Goal: Participate in discussion: Engage in conversation with other users on a specific topic

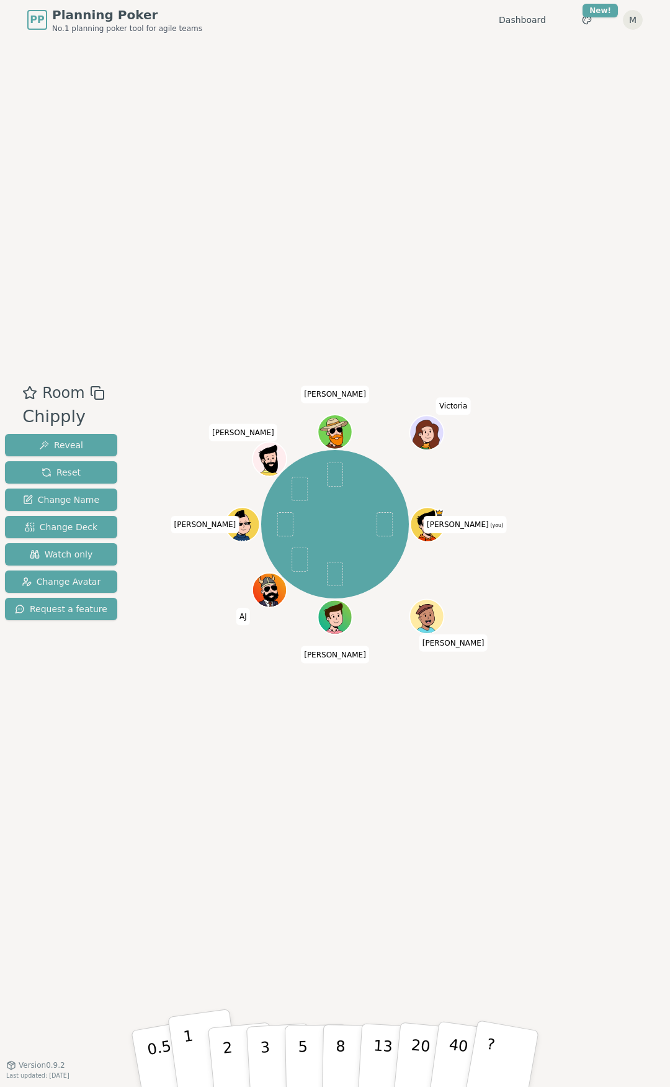
click at [199, 490] on button "1" at bounding box center [205, 1059] width 74 height 101
click at [261, 490] on p "3" at bounding box center [266, 1060] width 14 height 68
click at [88, 465] on button "Reset" at bounding box center [61, 472] width 112 height 22
click at [233, 490] on button "2" at bounding box center [242, 1059] width 71 height 99
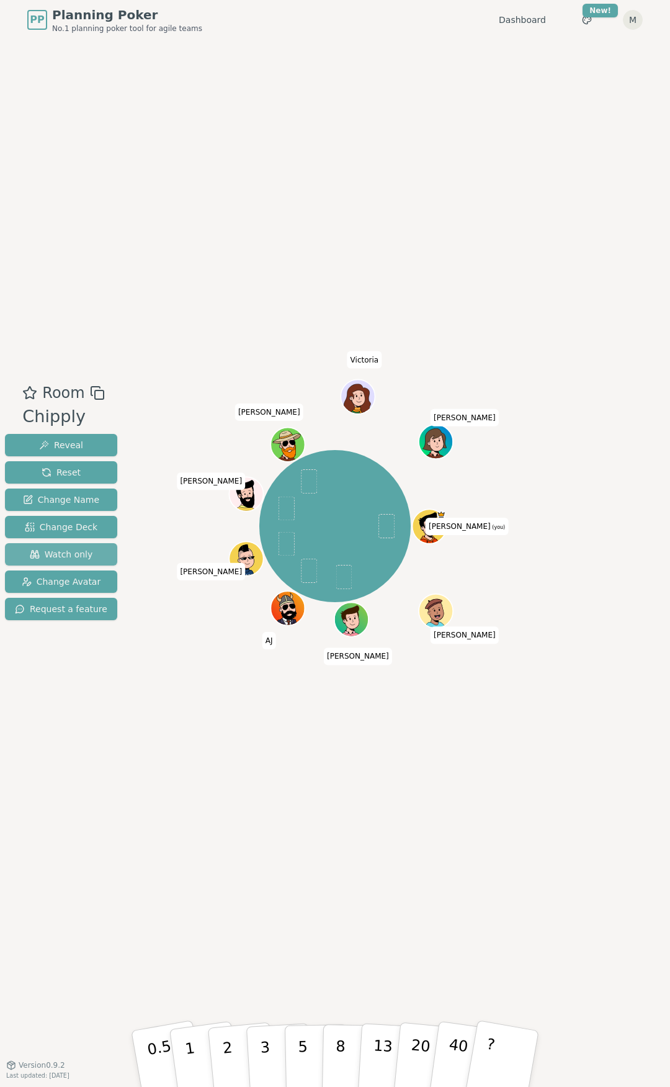
click at [84, 490] on span "Watch only" at bounding box center [61, 554] width 63 height 12
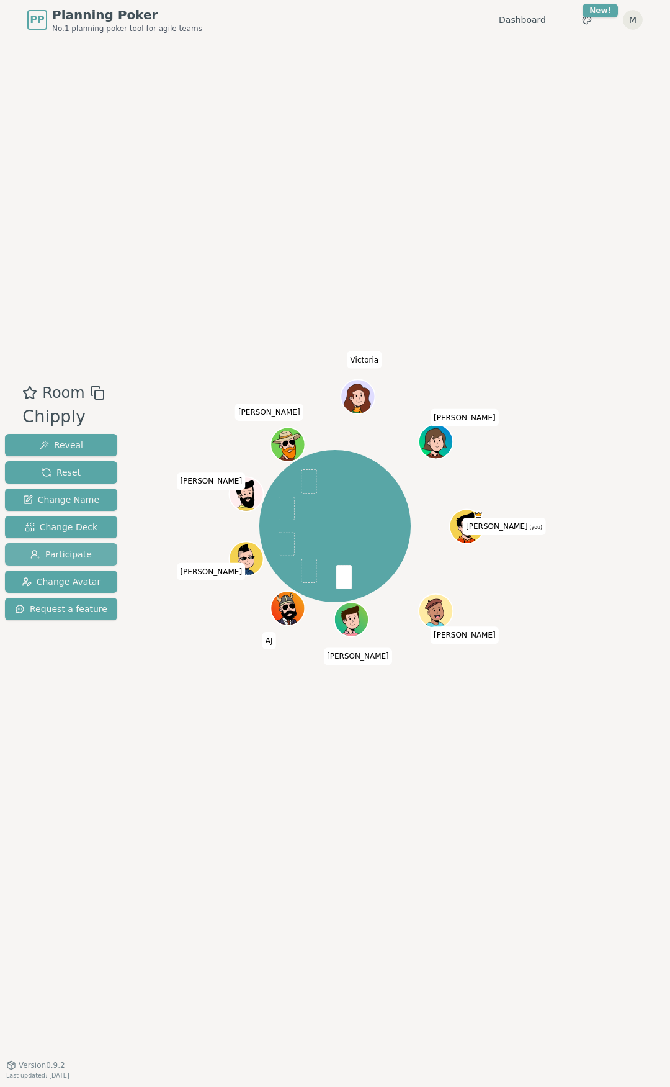
click at [61, 490] on span "Participate" at bounding box center [60, 554] width 61 height 12
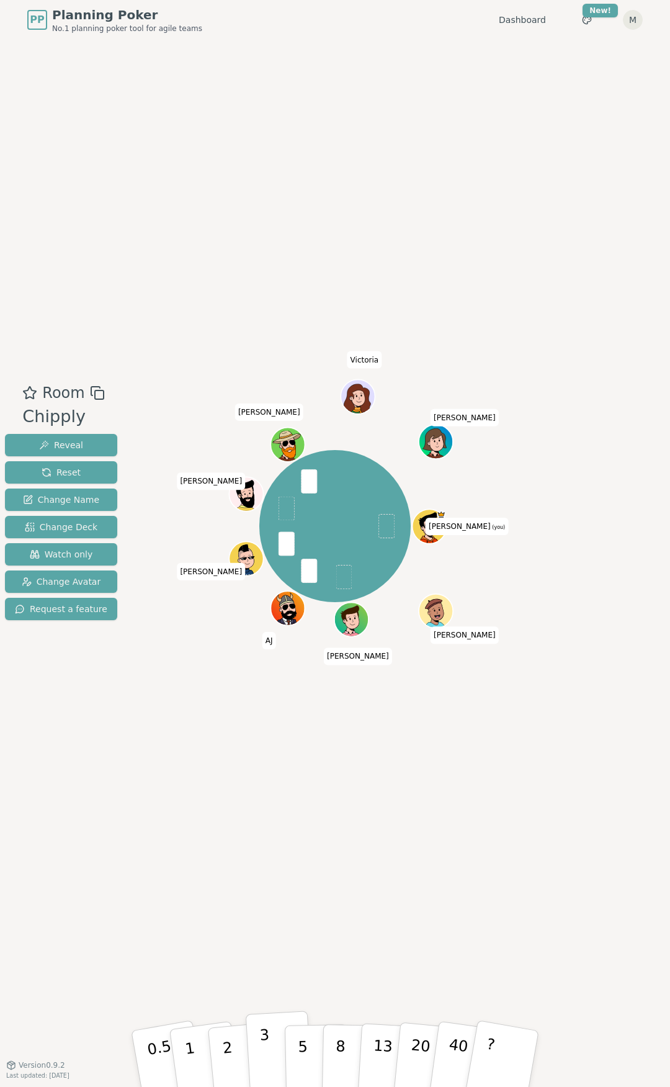
click at [263, 490] on p "3" at bounding box center [266, 1060] width 14 height 68
click at [218, 490] on button "2" at bounding box center [242, 1059] width 71 height 99
click at [310, 490] on button "5" at bounding box center [317, 1059] width 64 height 94
click at [265, 490] on p "3" at bounding box center [266, 1060] width 14 height 68
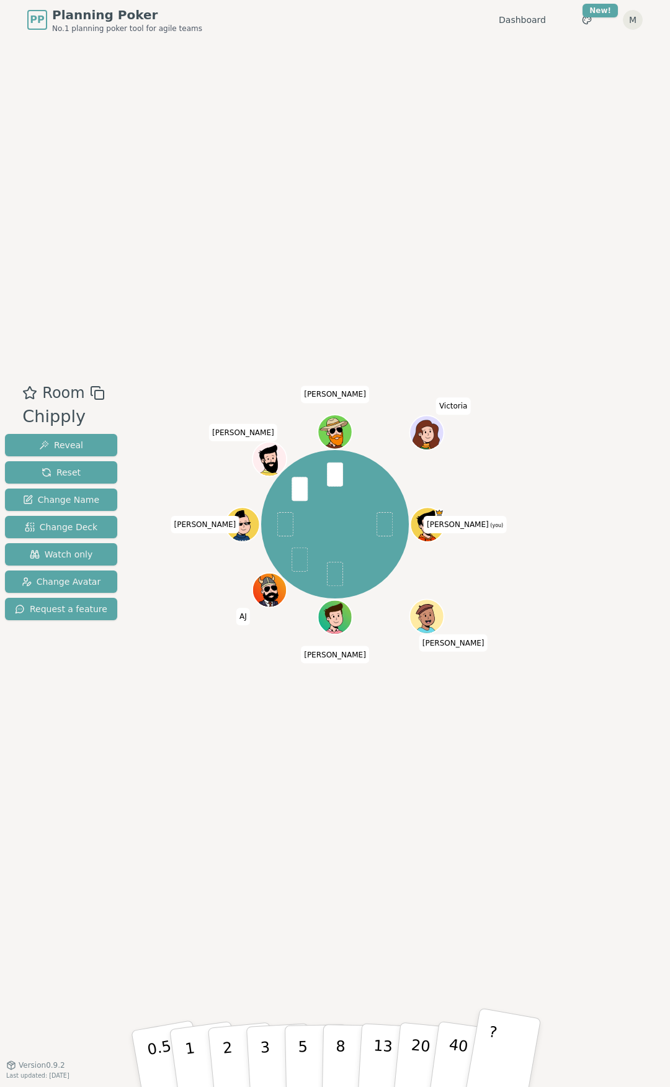
click at [488, 490] on button "?" at bounding box center [503, 1058] width 78 height 102
click at [297, 490] on button "5" at bounding box center [317, 1059] width 64 height 94
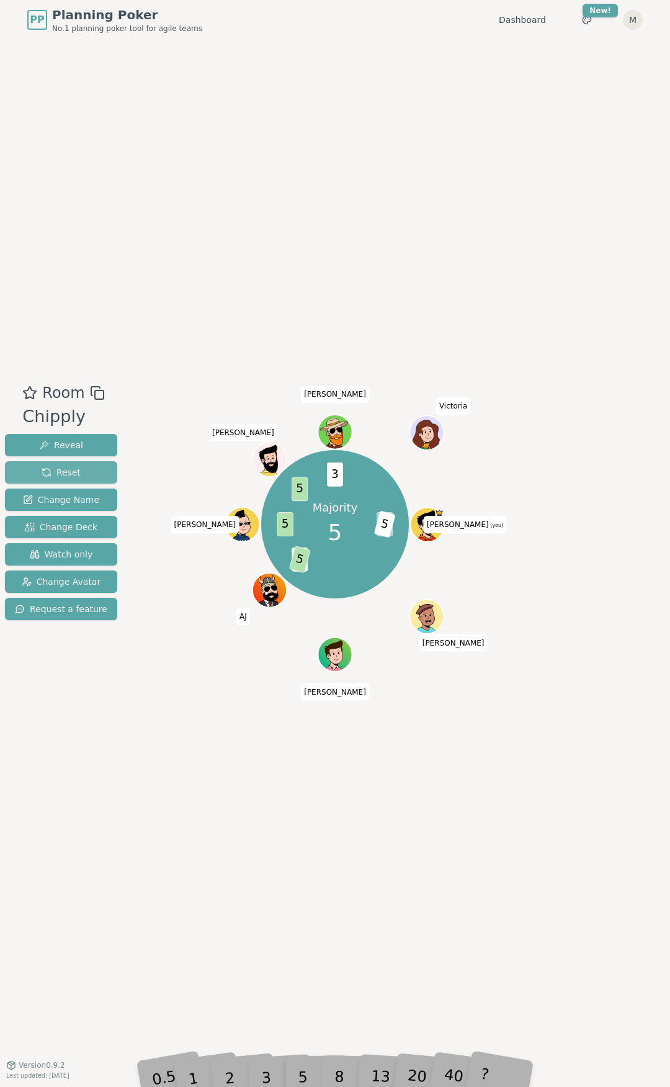
click at [70, 474] on span "Reset" at bounding box center [61, 472] width 39 height 12
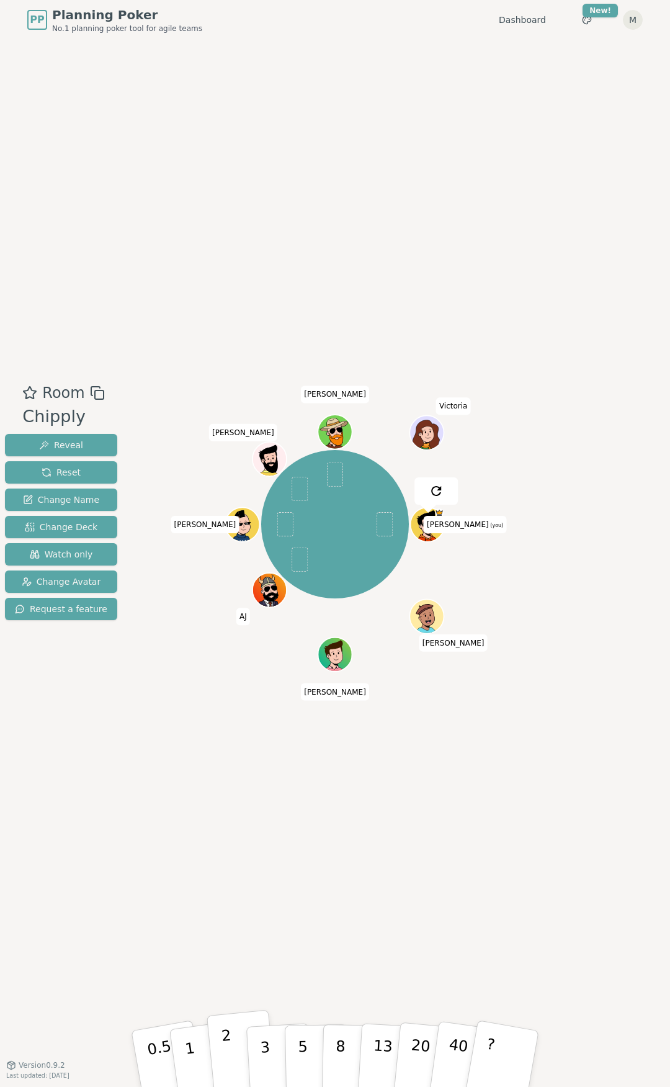
click at [225, 490] on p "2" at bounding box center [229, 1061] width 16 height 68
click at [200, 490] on button "1" at bounding box center [205, 1059] width 74 height 101
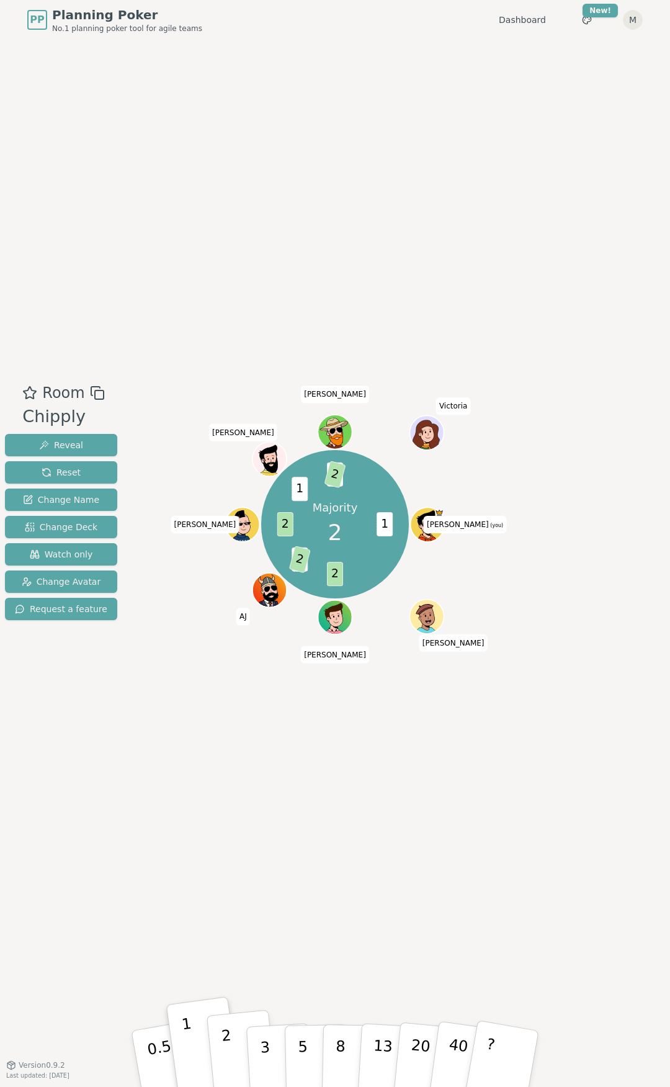
click at [235, 490] on button "2" at bounding box center [242, 1059] width 71 height 99
click at [227, 490] on p "2" at bounding box center [229, 1061] width 16 height 68
click at [334, 490] on button "8" at bounding box center [354, 1059] width 64 height 94
click at [303, 490] on p "5" at bounding box center [303, 1058] width 11 height 67
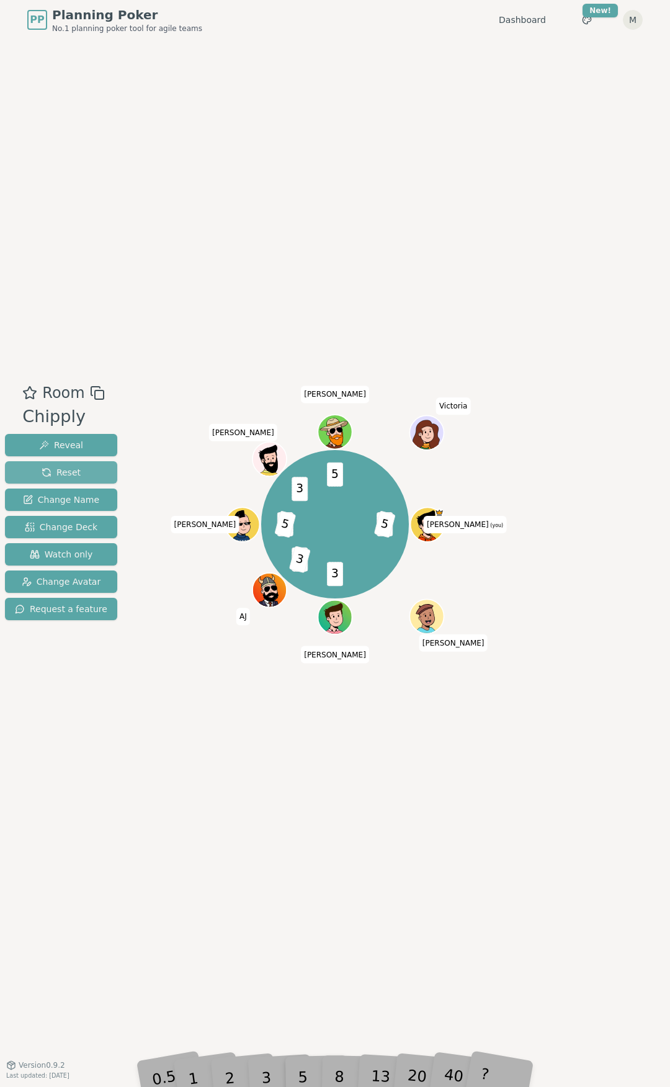
click at [81, 465] on button "Reset" at bounding box center [61, 472] width 112 height 22
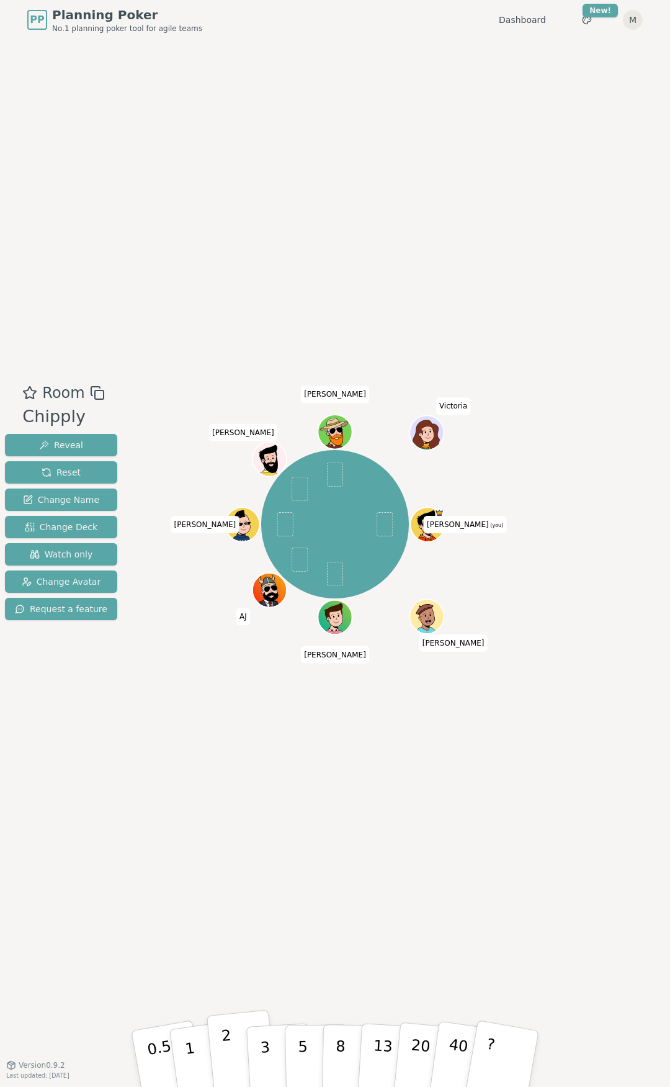
click at [235, 490] on button "2" at bounding box center [242, 1059] width 71 height 99
click at [263, 490] on p "3" at bounding box center [266, 1060] width 14 height 68
